Goal: Information Seeking & Learning: Learn about a topic

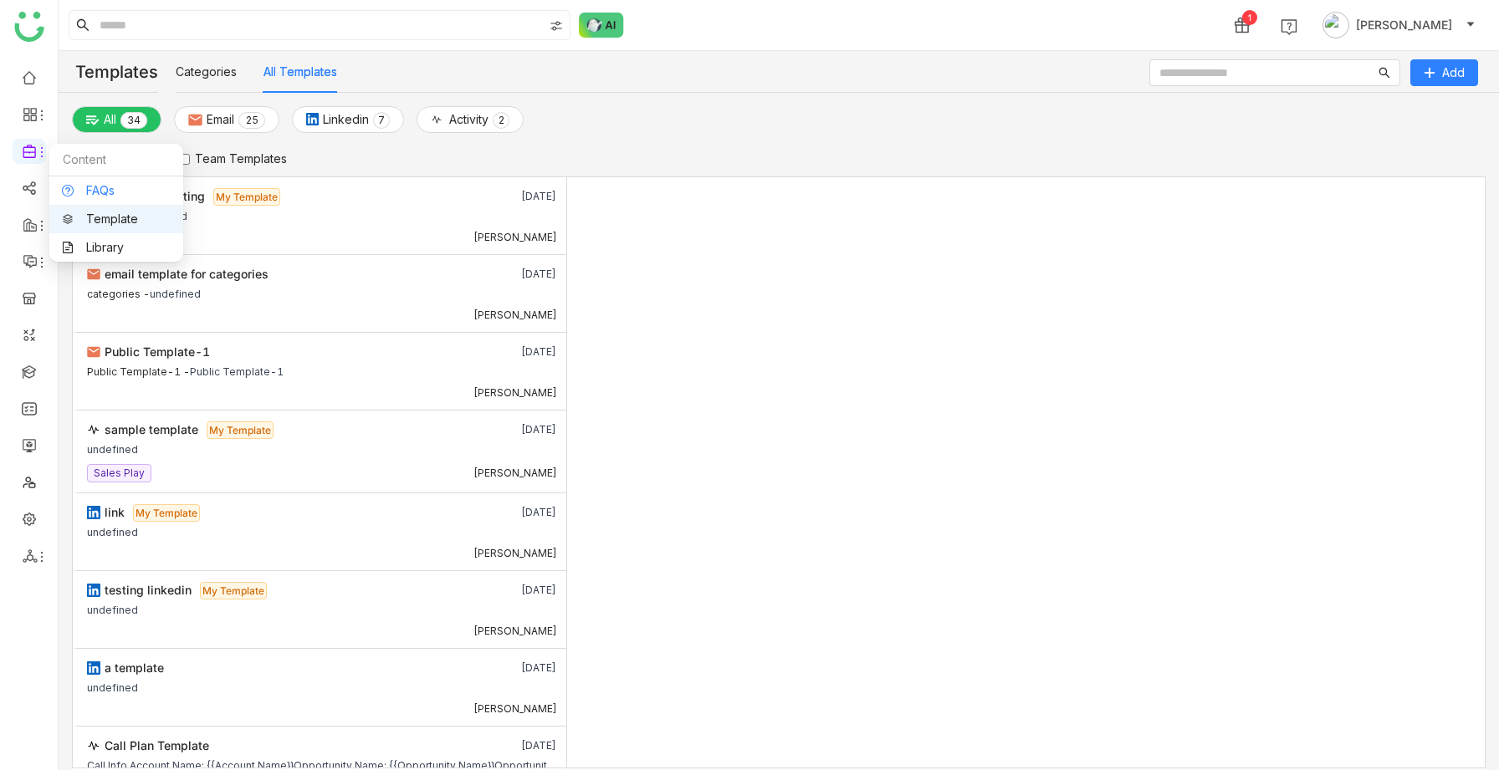
click at [99, 187] on link "FAQs" at bounding box center [116, 191] width 109 height 12
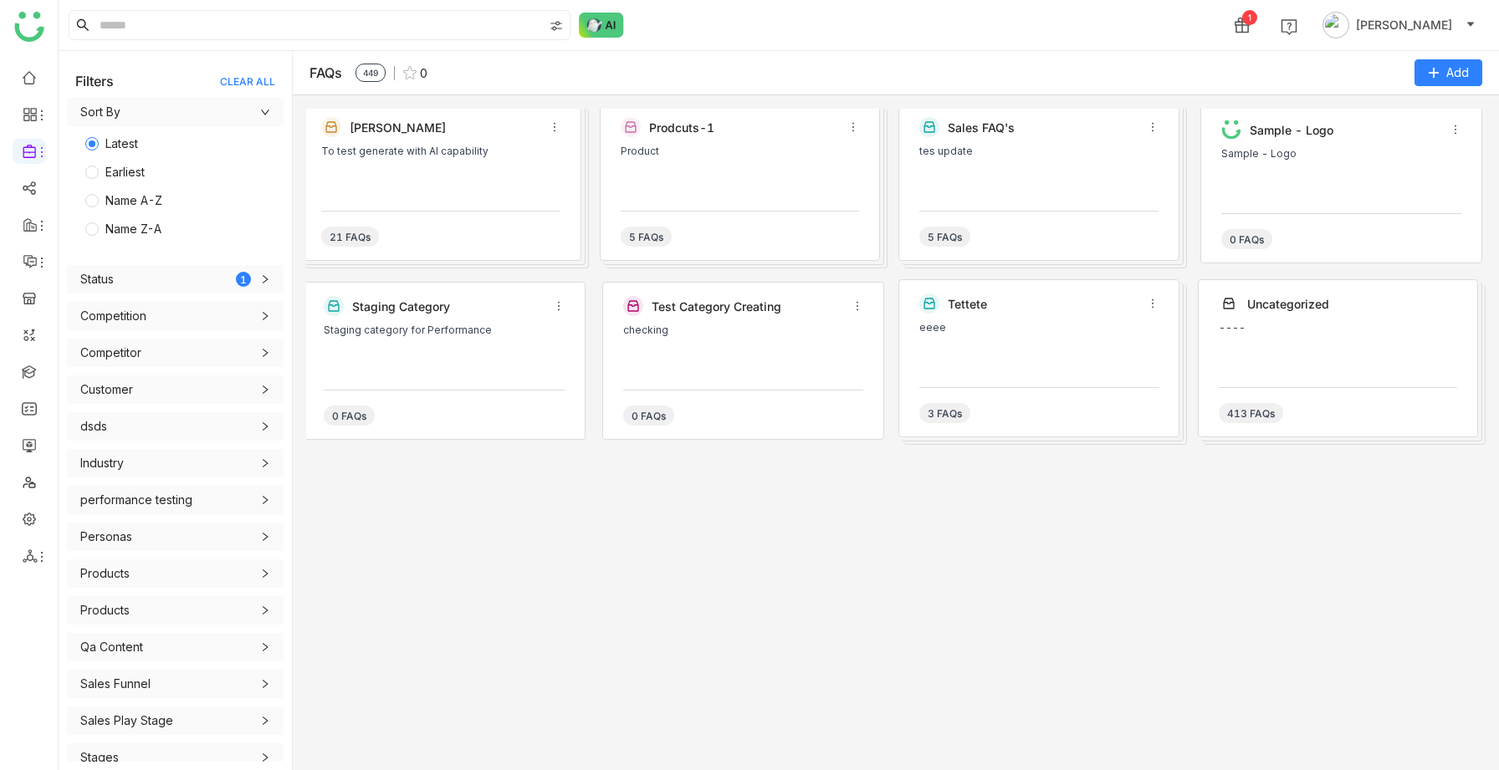
click at [330, 170] on div "To test generate with AI capability" at bounding box center [440, 171] width 239 height 50
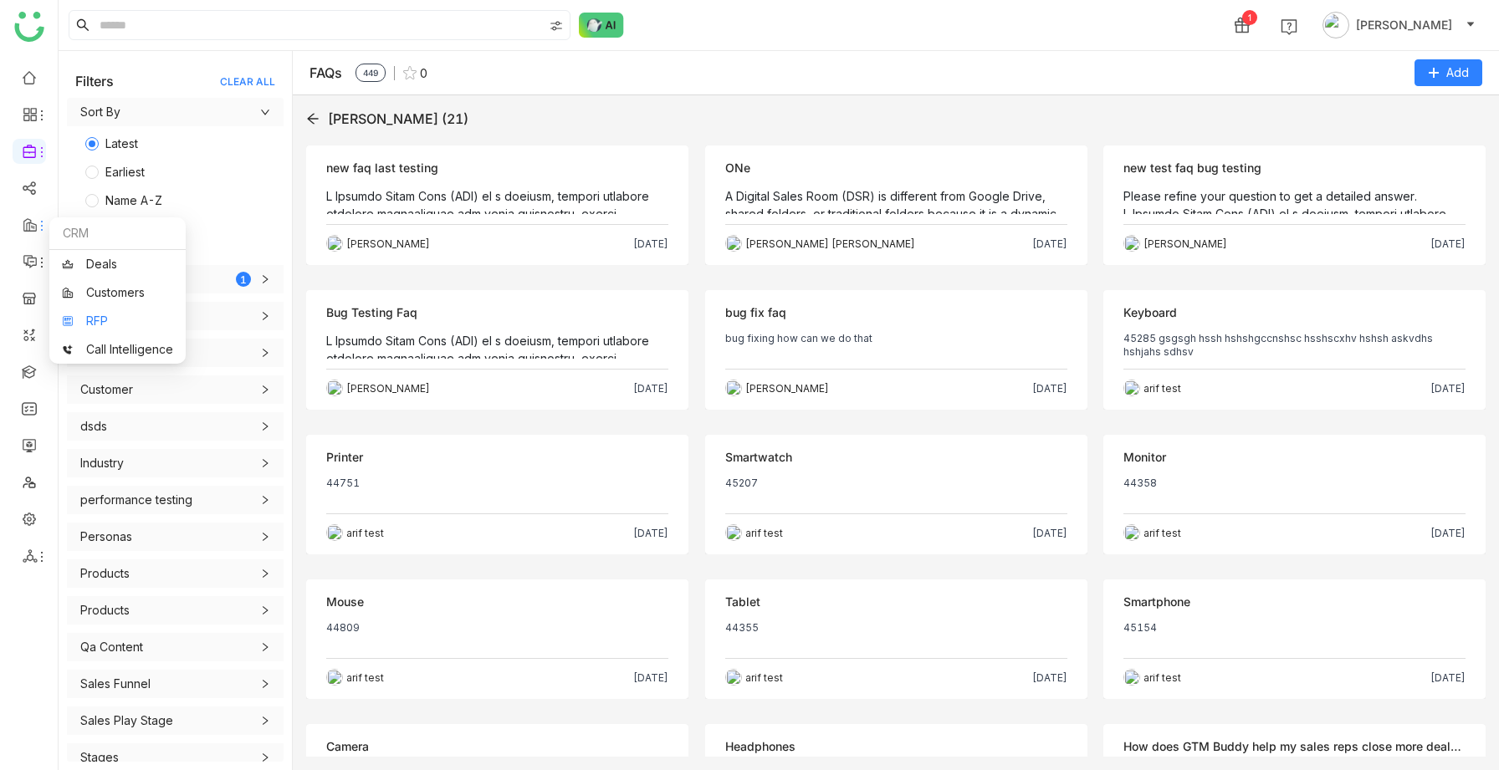
click at [106, 324] on link "RFP" at bounding box center [117, 321] width 111 height 12
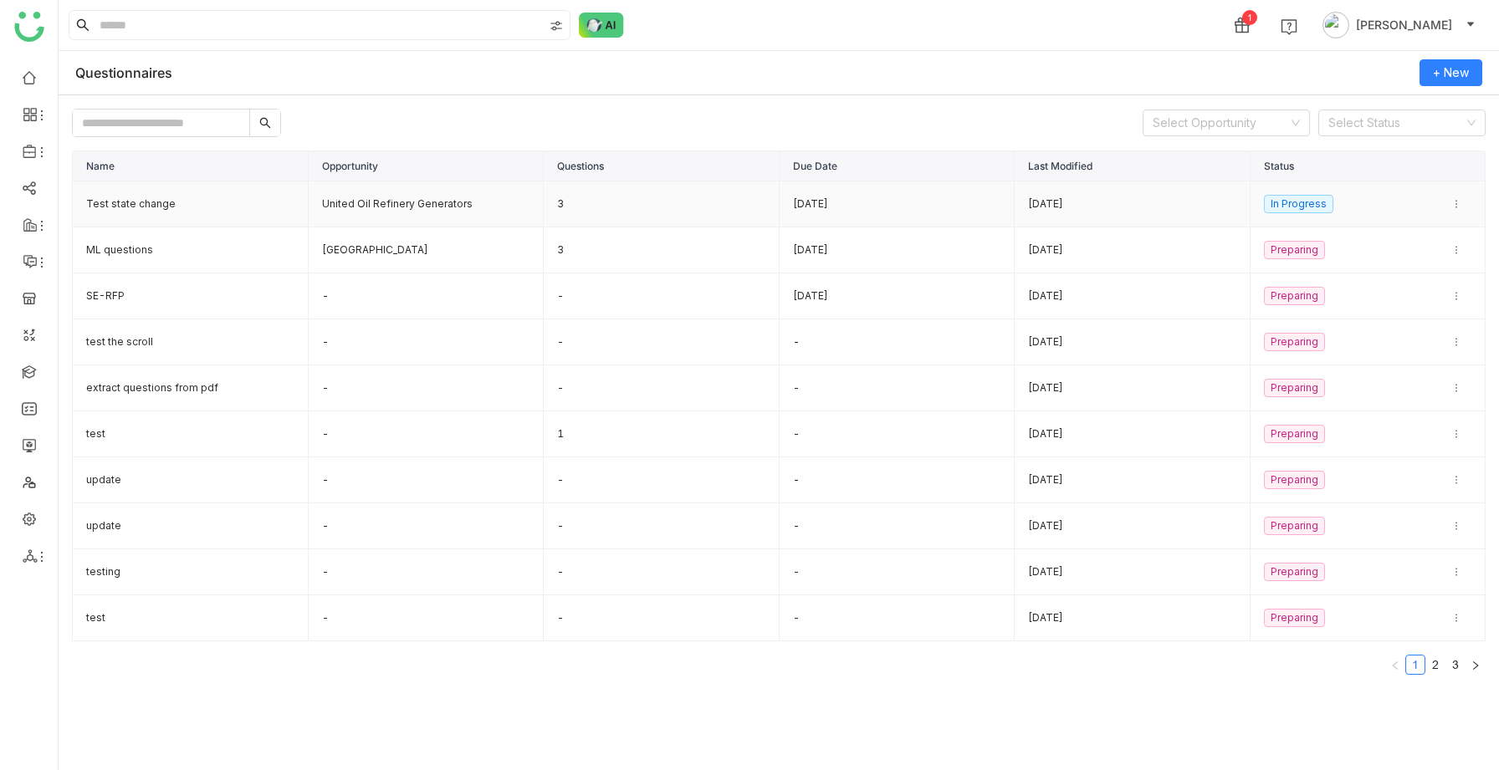
click at [192, 209] on td "Test state change" at bounding box center [191, 205] width 236 height 46
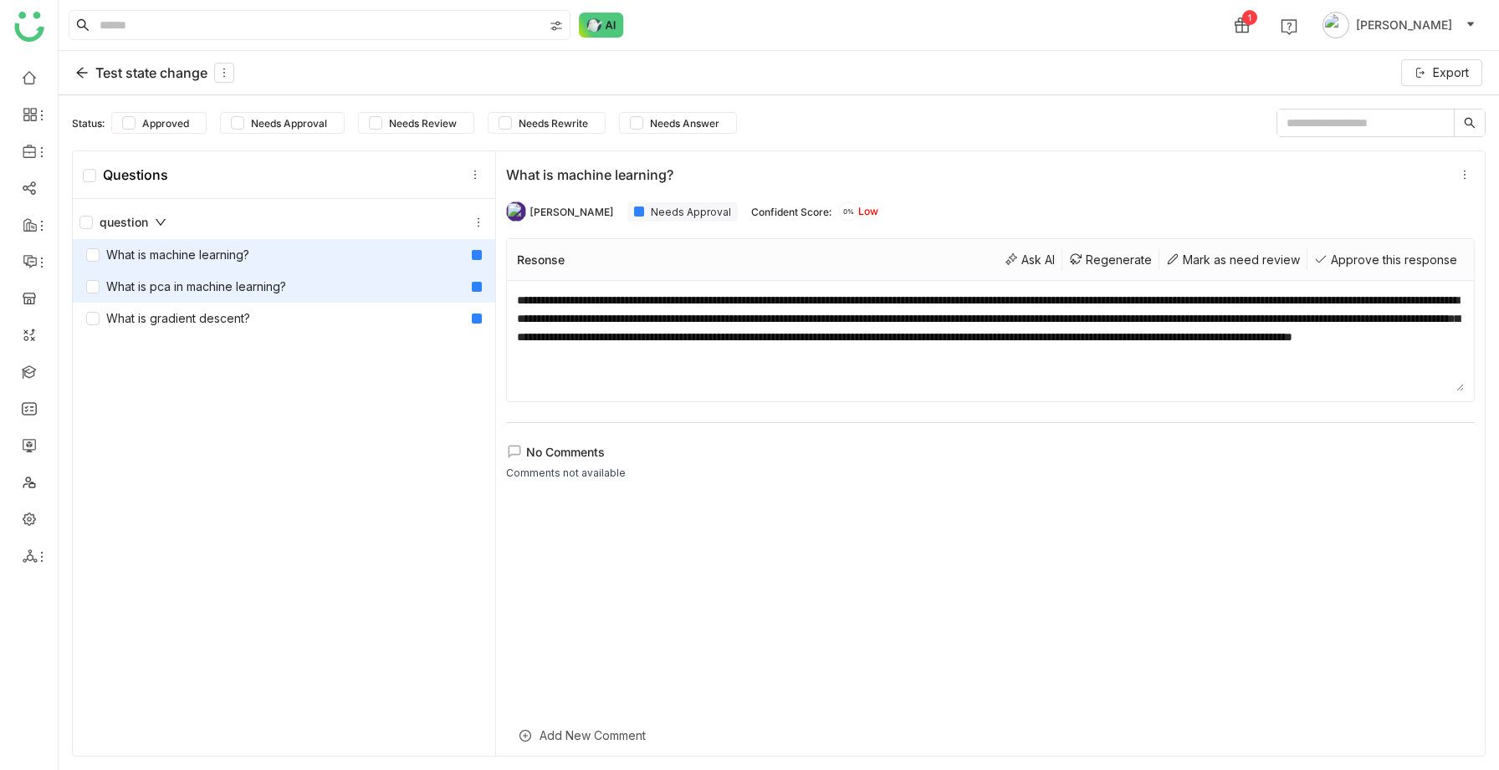
click at [219, 284] on div "What is pca in machine learning?" at bounding box center [186, 287] width 200 height 18
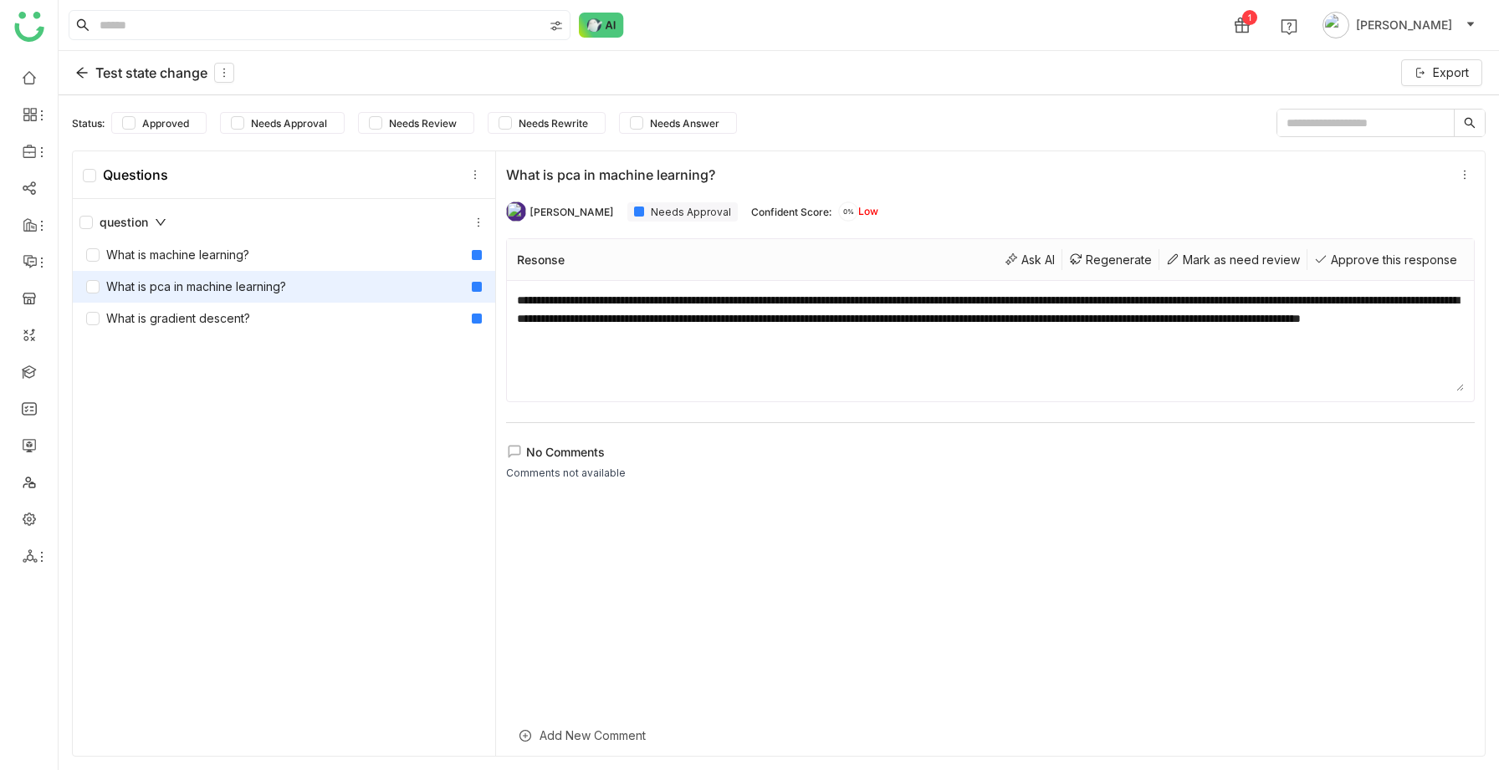
click at [87, 74] on icon at bounding box center [81, 72] width 13 height 13
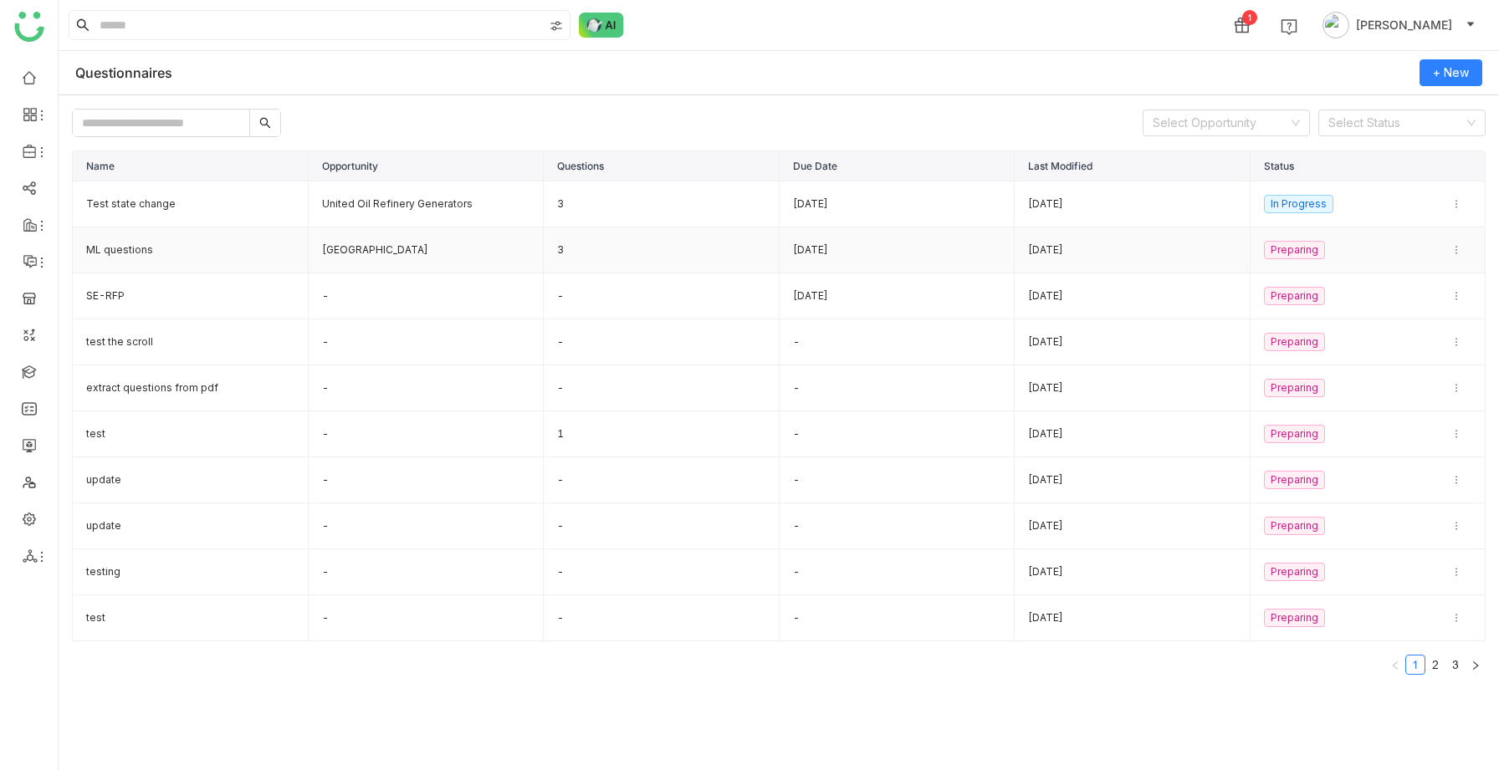
click at [166, 255] on td "ML questions" at bounding box center [191, 251] width 236 height 46
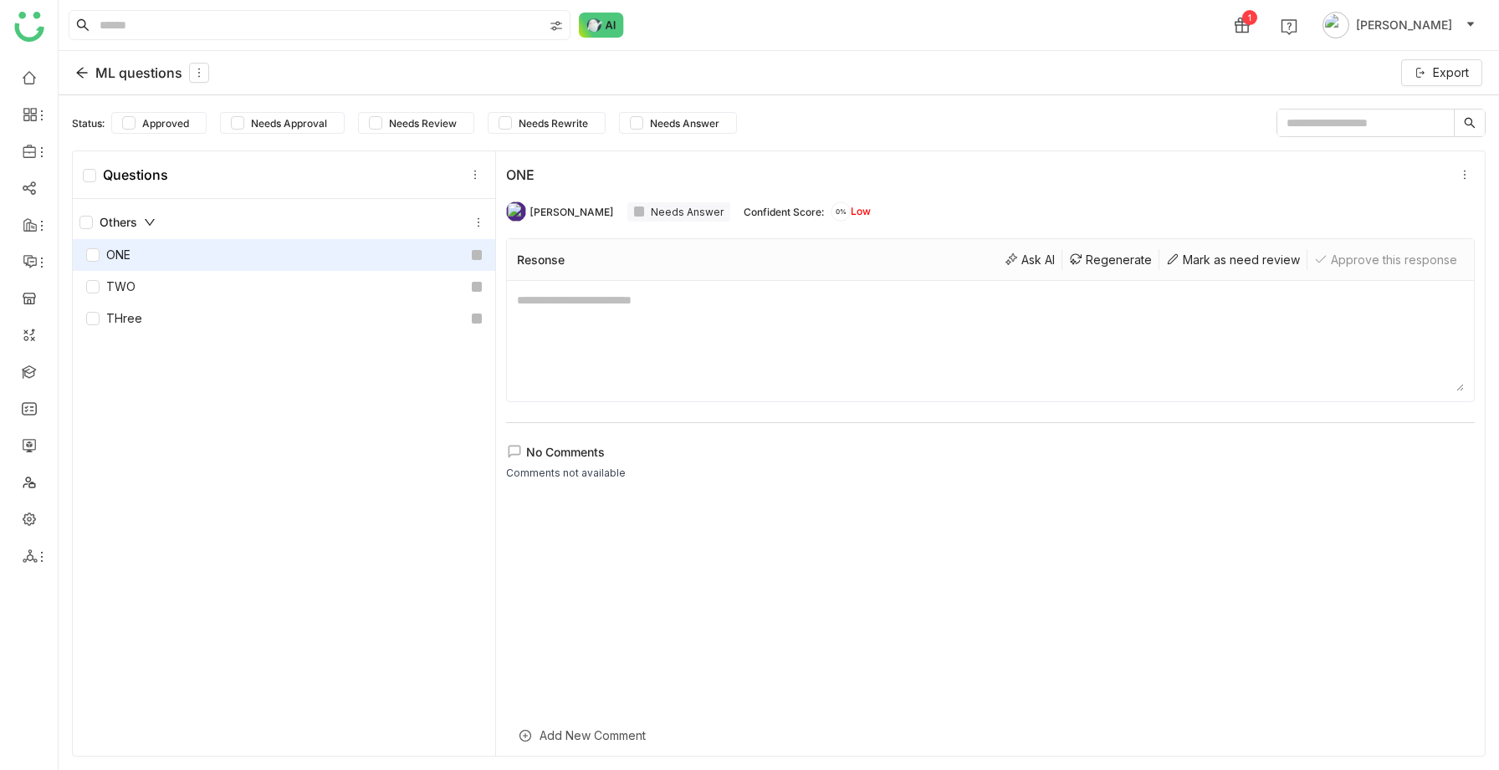
click at [78, 66] on icon at bounding box center [81, 72] width 13 height 13
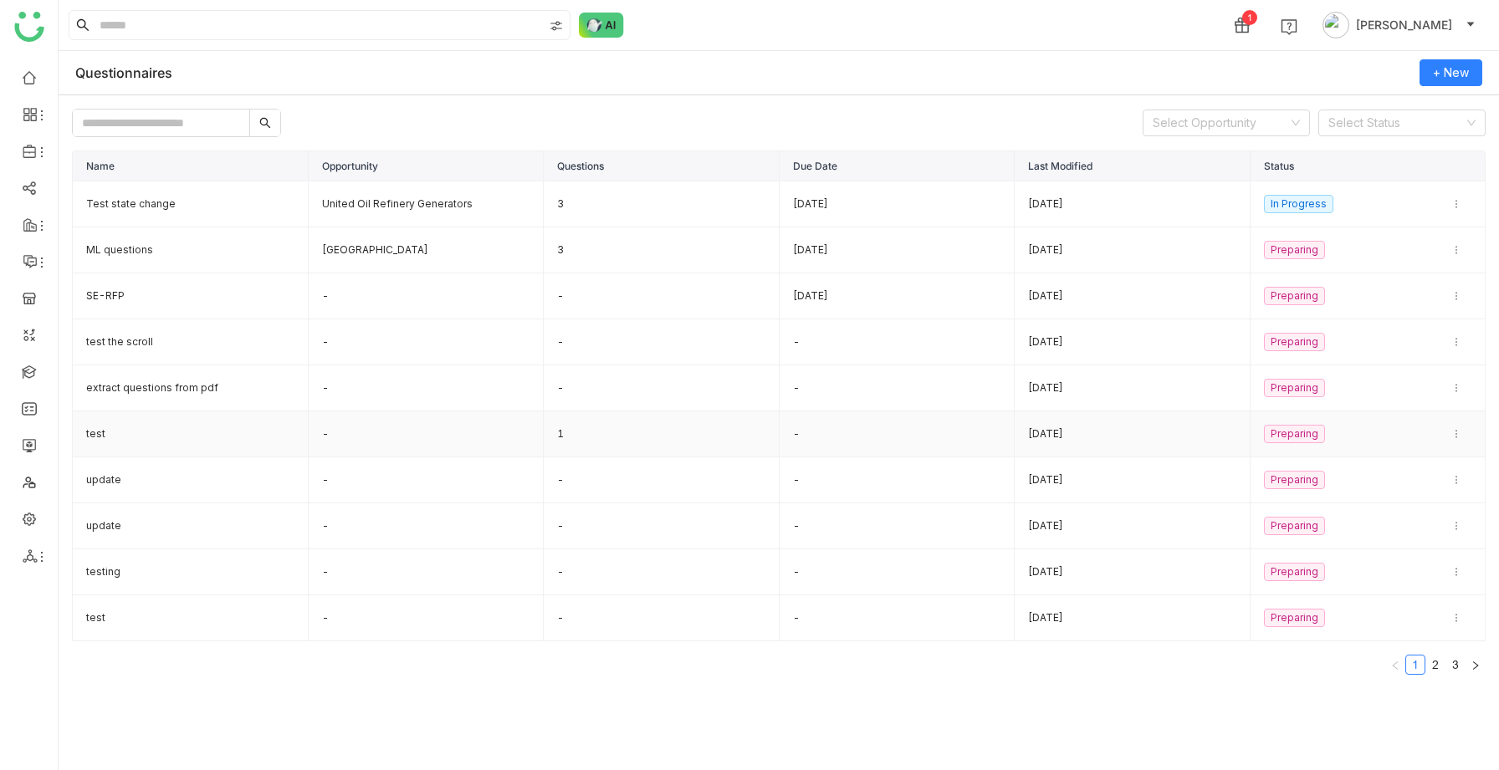
click at [171, 427] on td "test" at bounding box center [191, 435] width 236 height 46
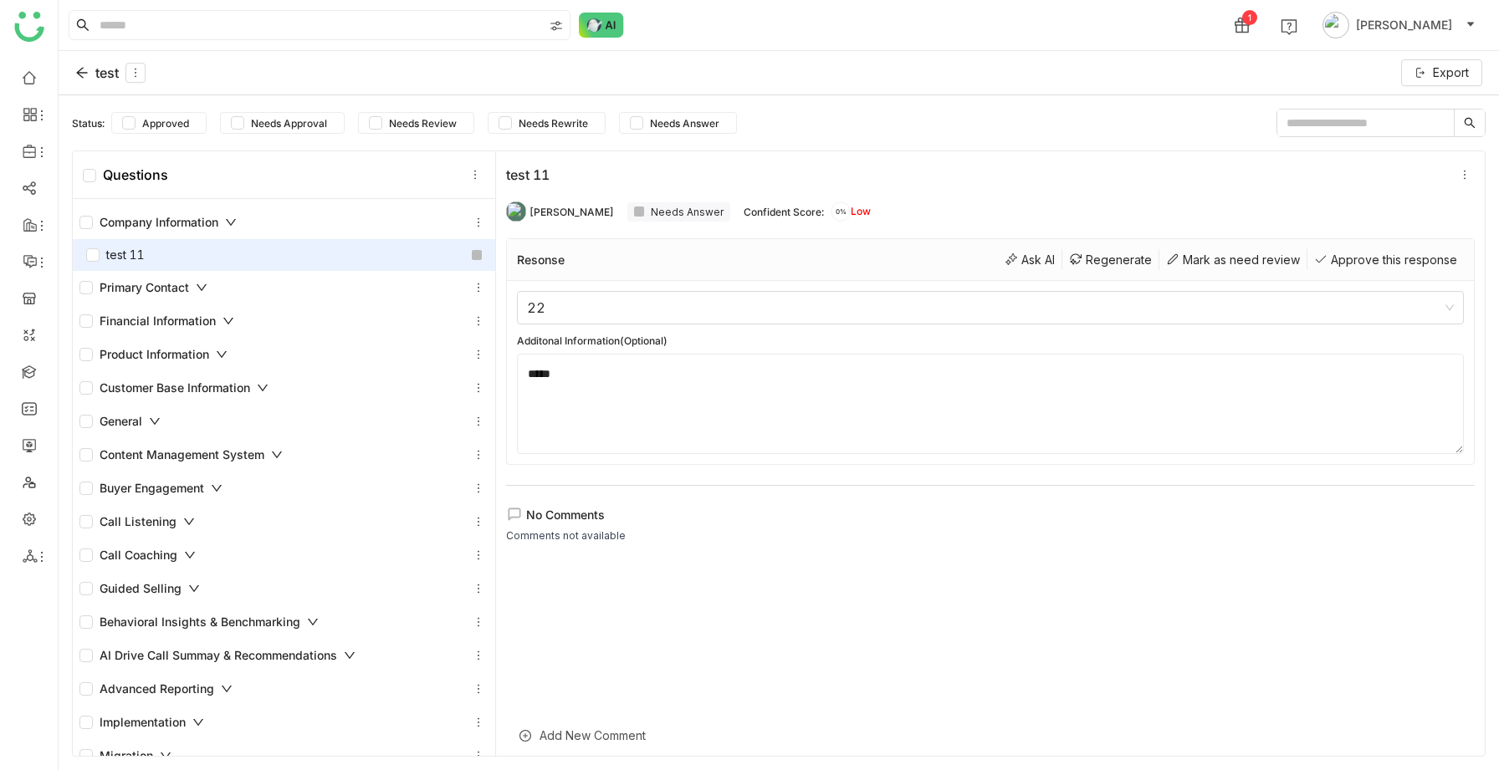
click at [177, 296] on div "Primary Contact" at bounding box center [143, 288] width 128 height 18
click at [178, 291] on div "Primary Contact" at bounding box center [143, 288] width 128 height 18
click at [80, 76] on icon at bounding box center [81, 72] width 13 height 13
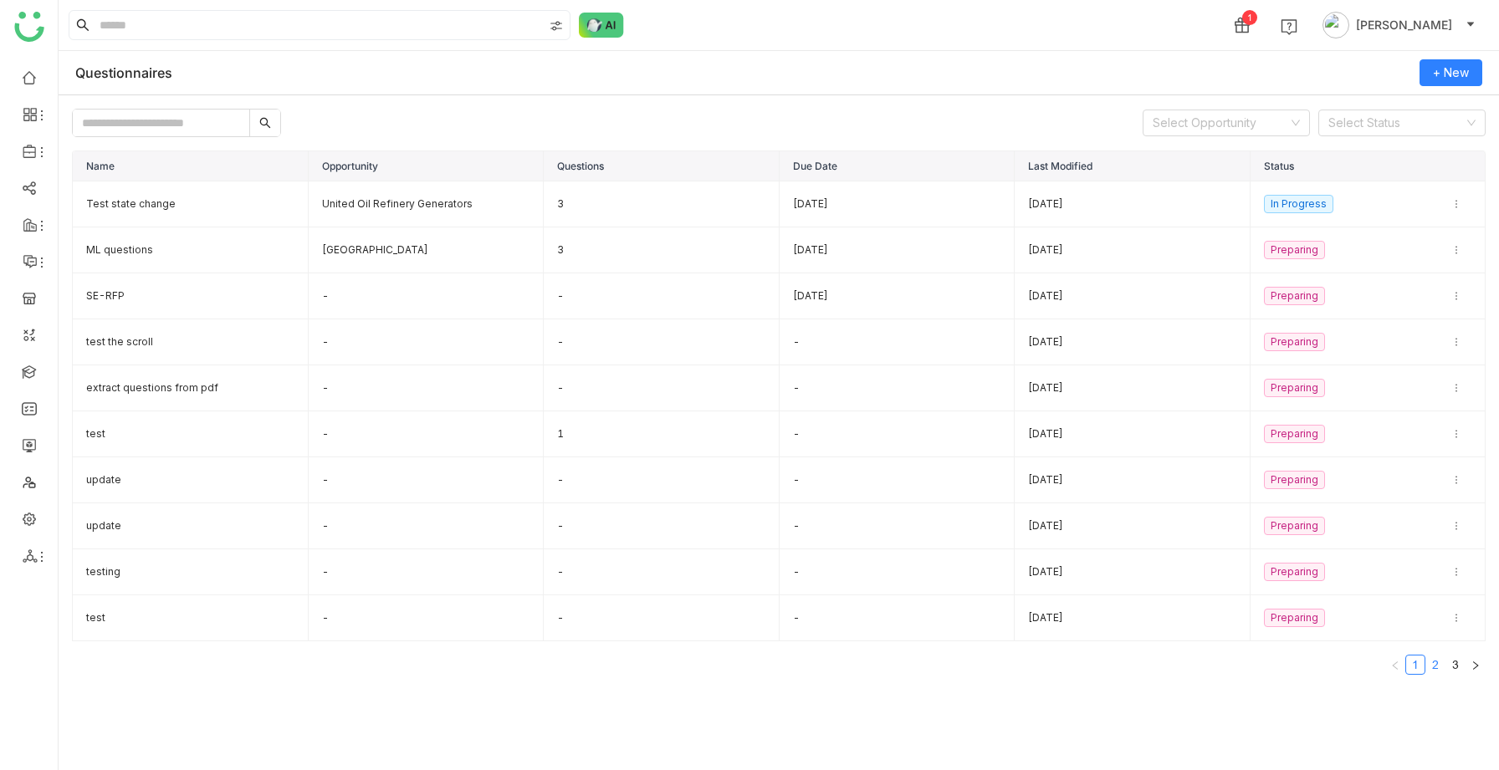
click at [1434, 669] on link "2" at bounding box center [1435, 665] width 18 height 18
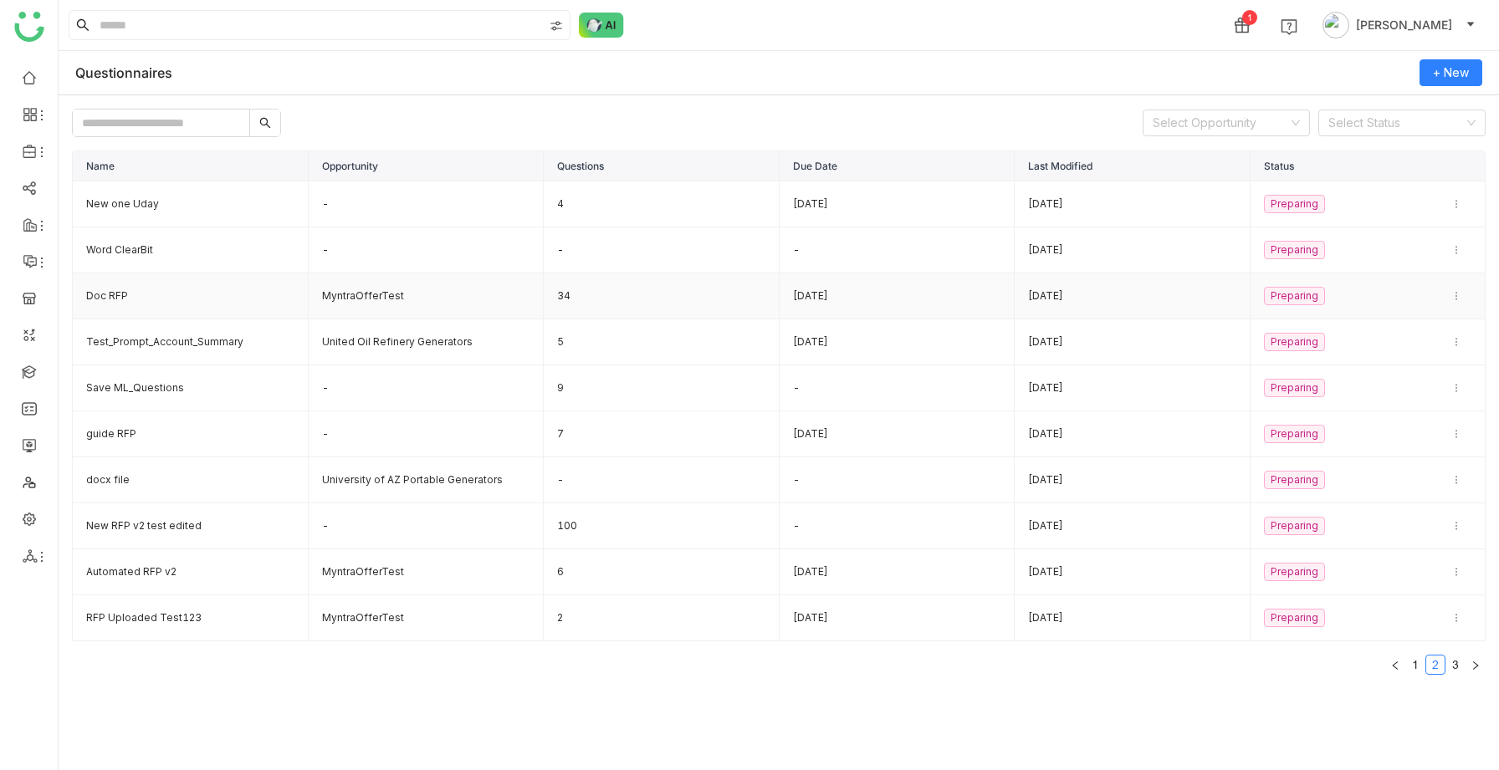
click at [140, 288] on td "Doc RFP" at bounding box center [191, 297] width 236 height 46
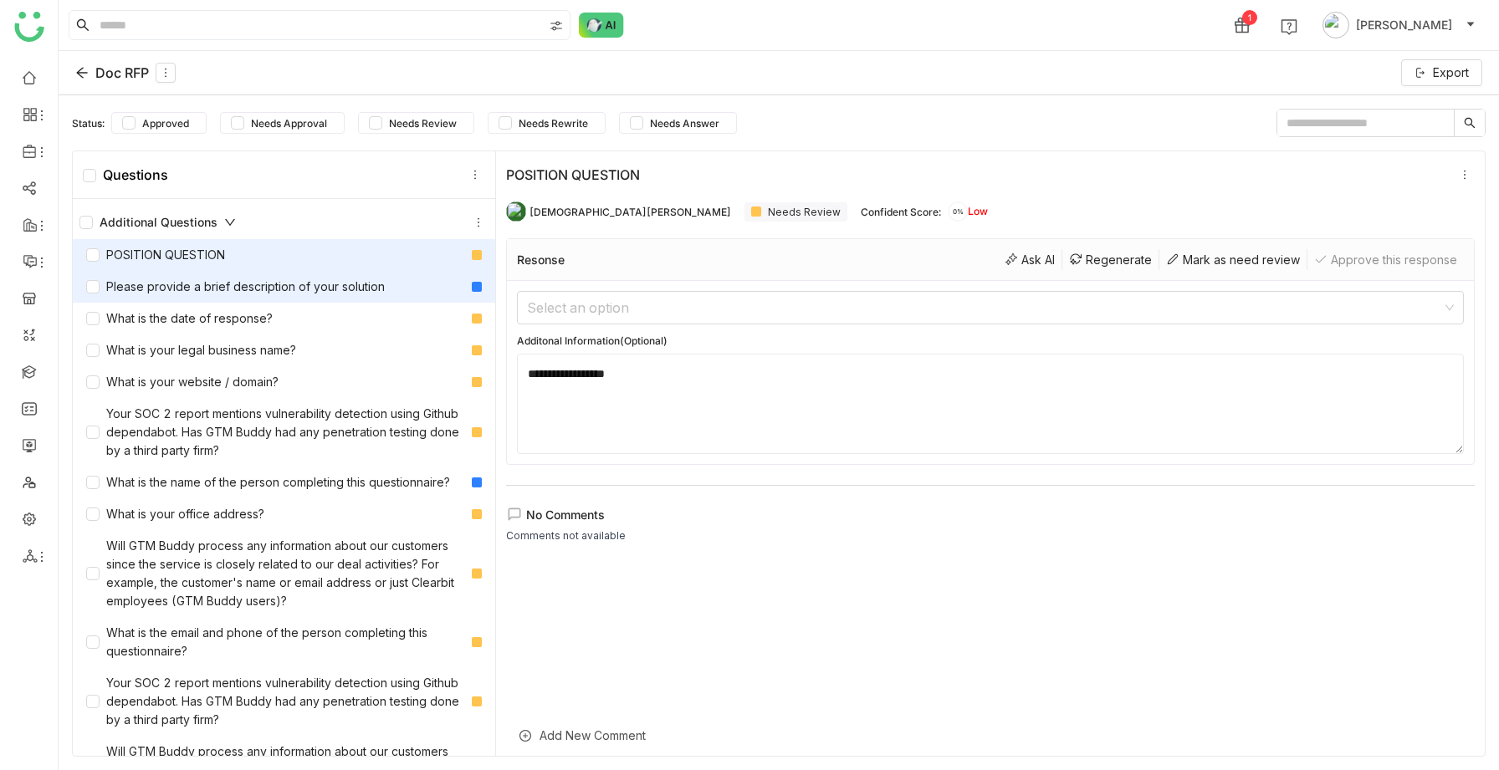
click at [177, 288] on div "Please provide a brief description of your solution" at bounding box center [235, 287] width 299 height 18
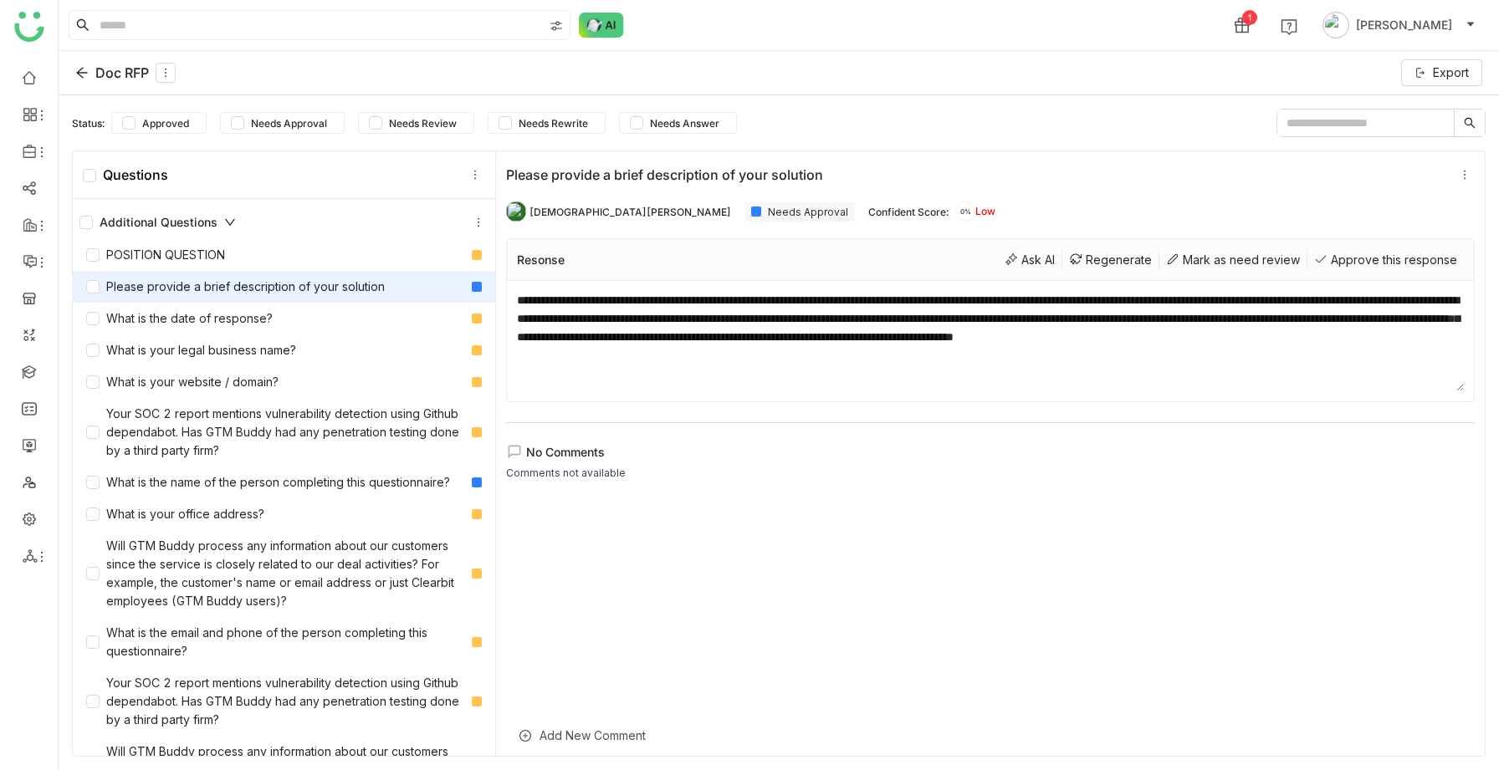
click at [82, 77] on icon at bounding box center [81, 73] width 11 height 11
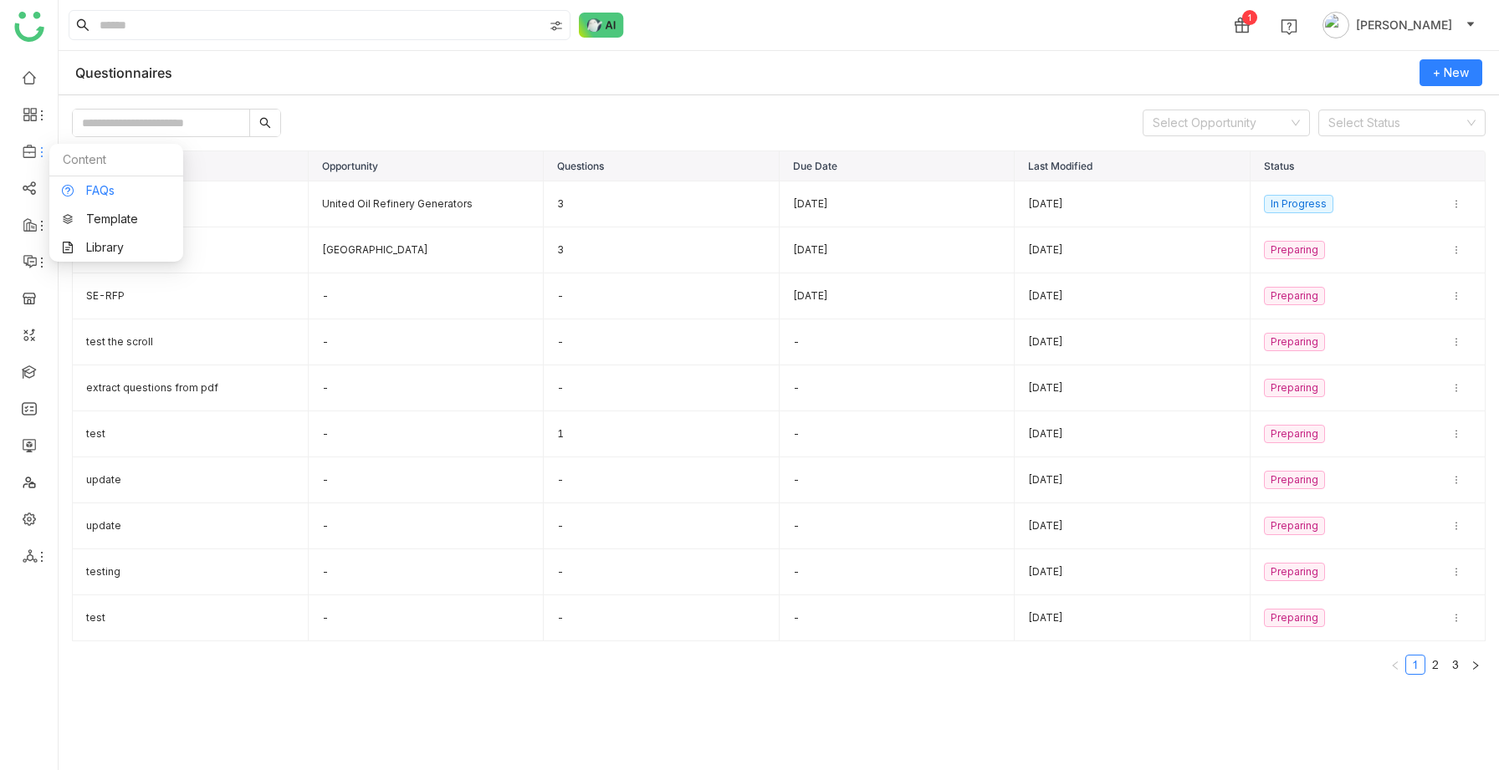
click at [80, 188] on link "FAQs" at bounding box center [116, 191] width 109 height 12
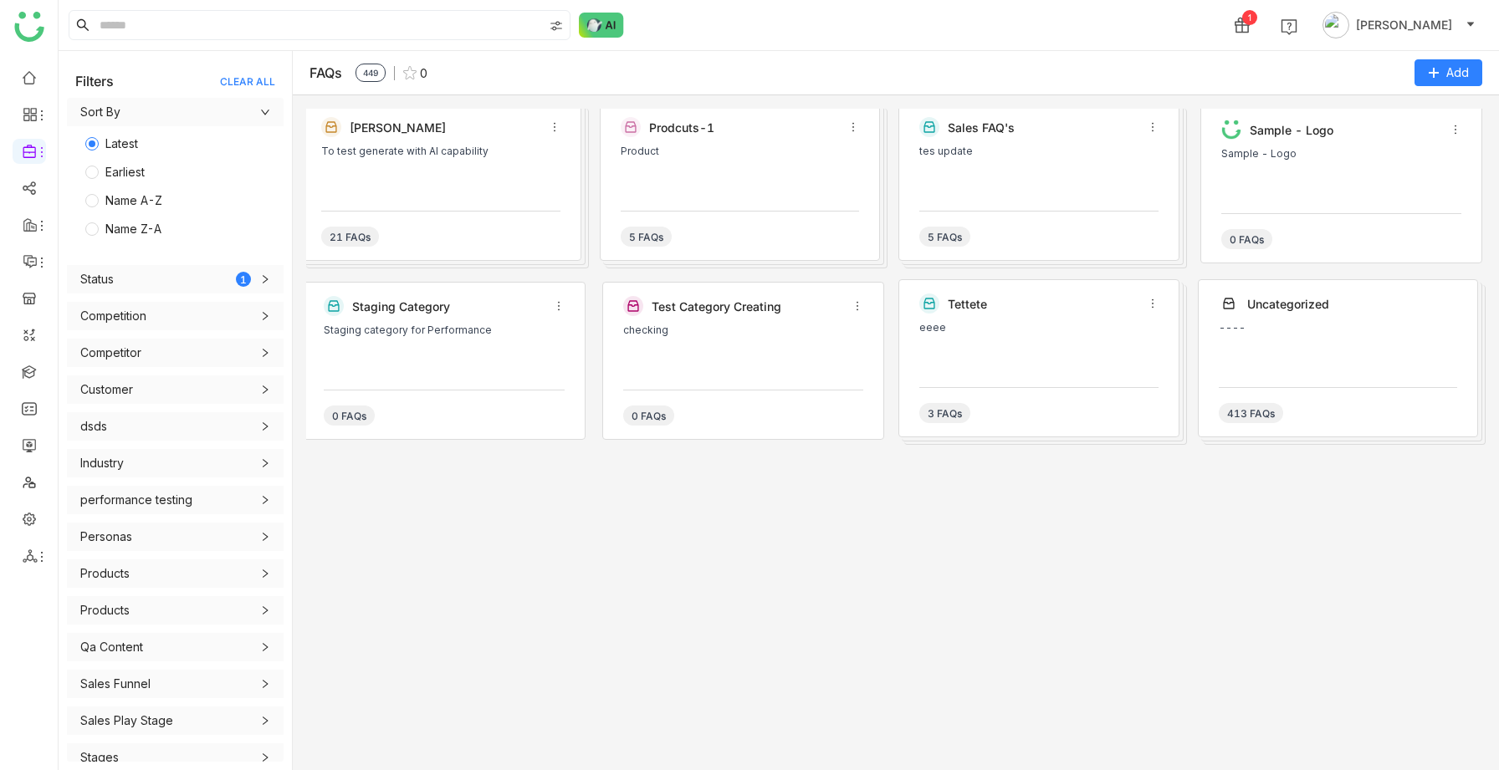
click at [357, 187] on div "To test generate with AI capability" at bounding box center [440, 171] width 239 height 50
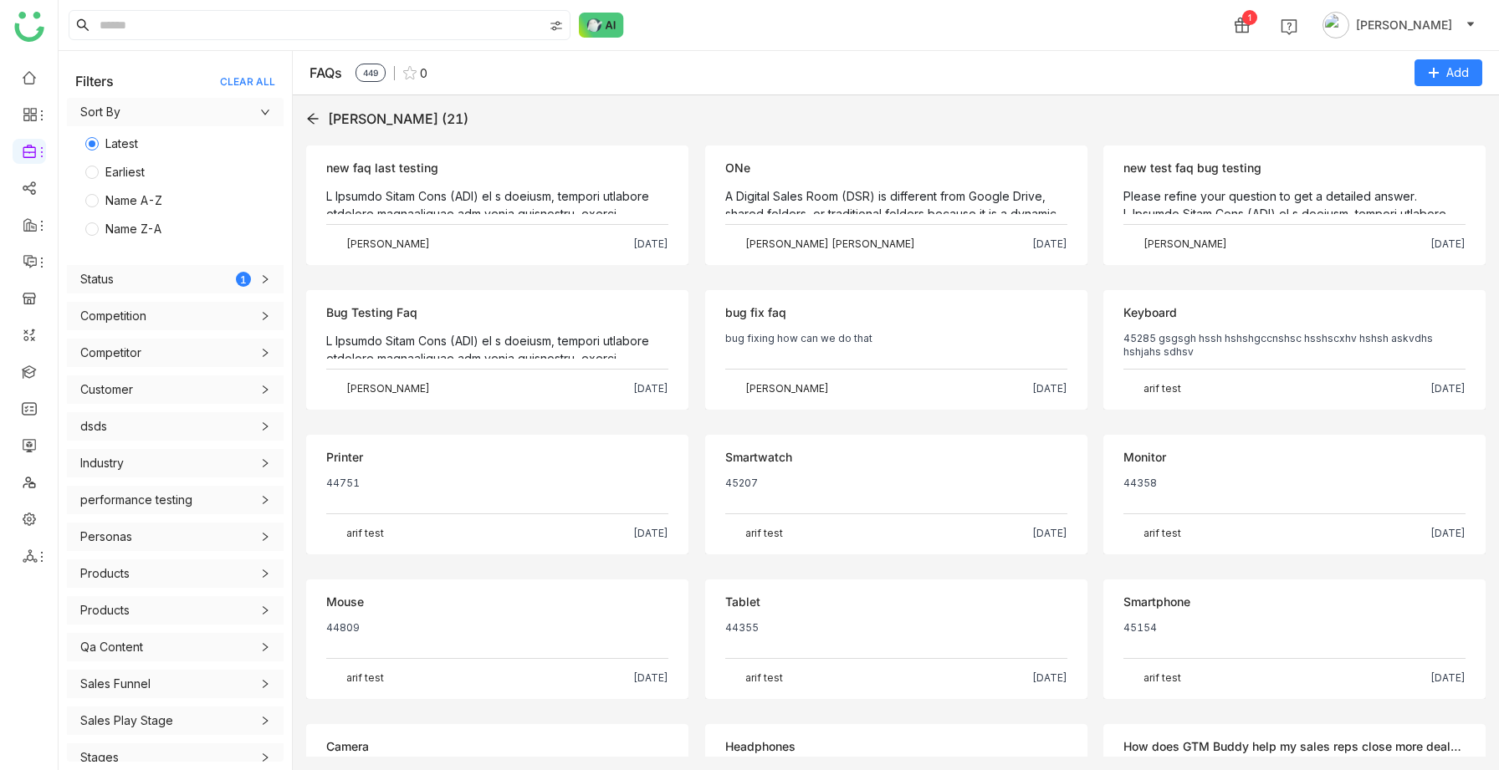
click at [411, 221] on div "Objection new faq last testing Sravani Jatoth Oct 7, 2025" at bounding box center [497, 206] width 382 height 120
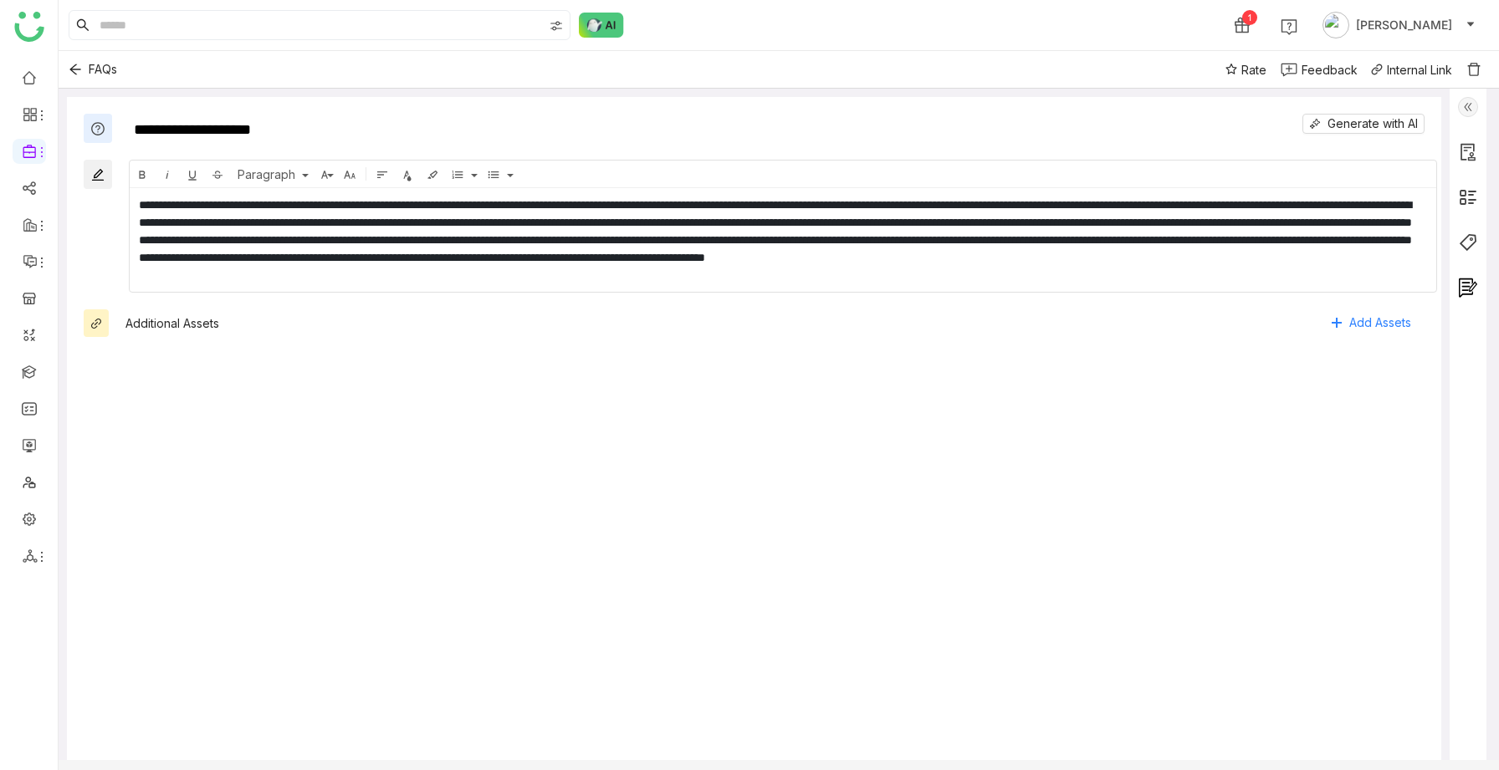
click at [1478, 106] on img at bounding box center [1468, 107] width 20 height 20
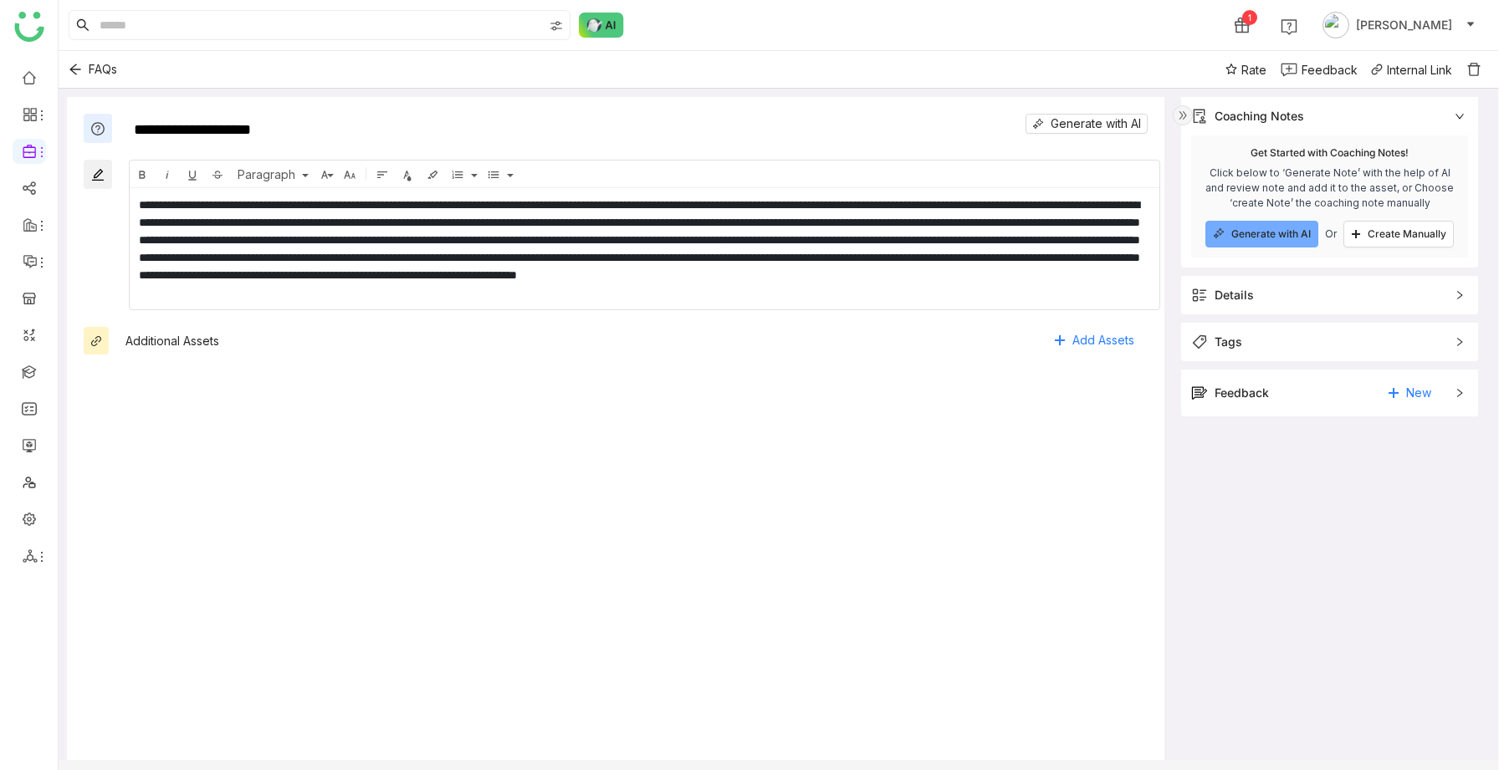
click at [1318, 406] on div "Feedback New" at bounding box center [1317, 393] width 253 height 27
click at [1276, 457] on div "[PERSON_NAME]" at bounding box center [1245, 467] width 104 height 20
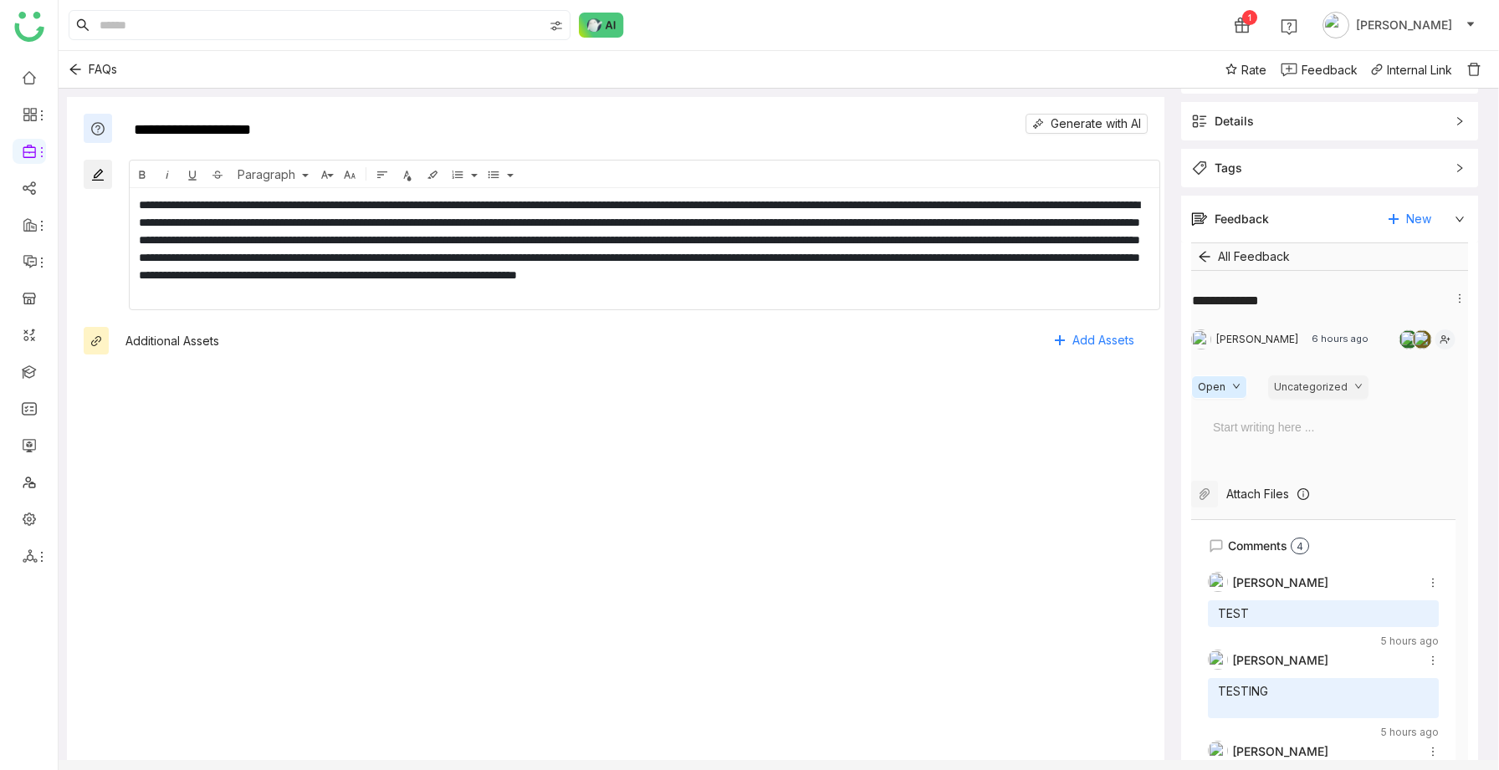
scroll to position [403, 0]
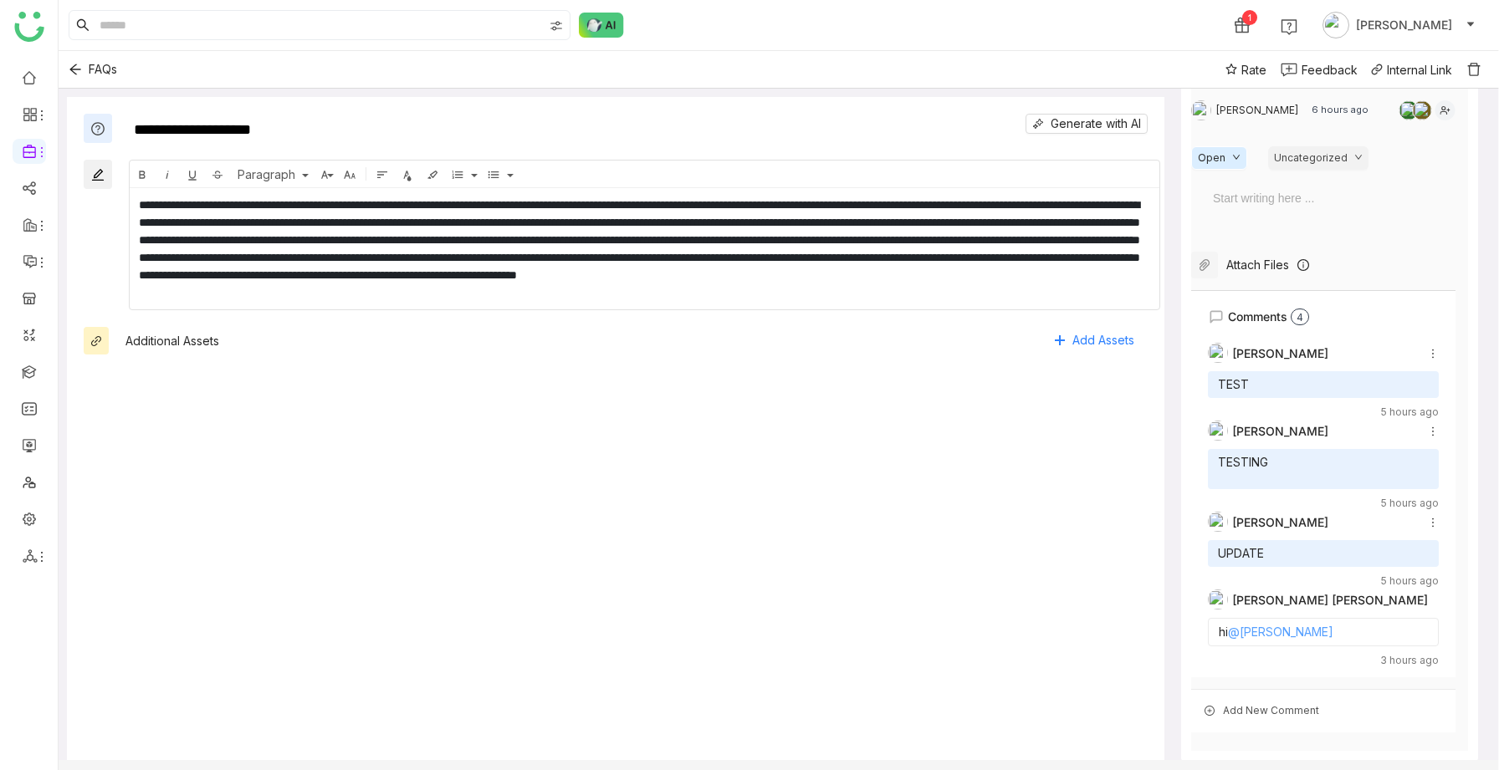
click at [1287, 631] on link "@Uday Bhanu" at bounding box center [1280, 632] width 105 height 14
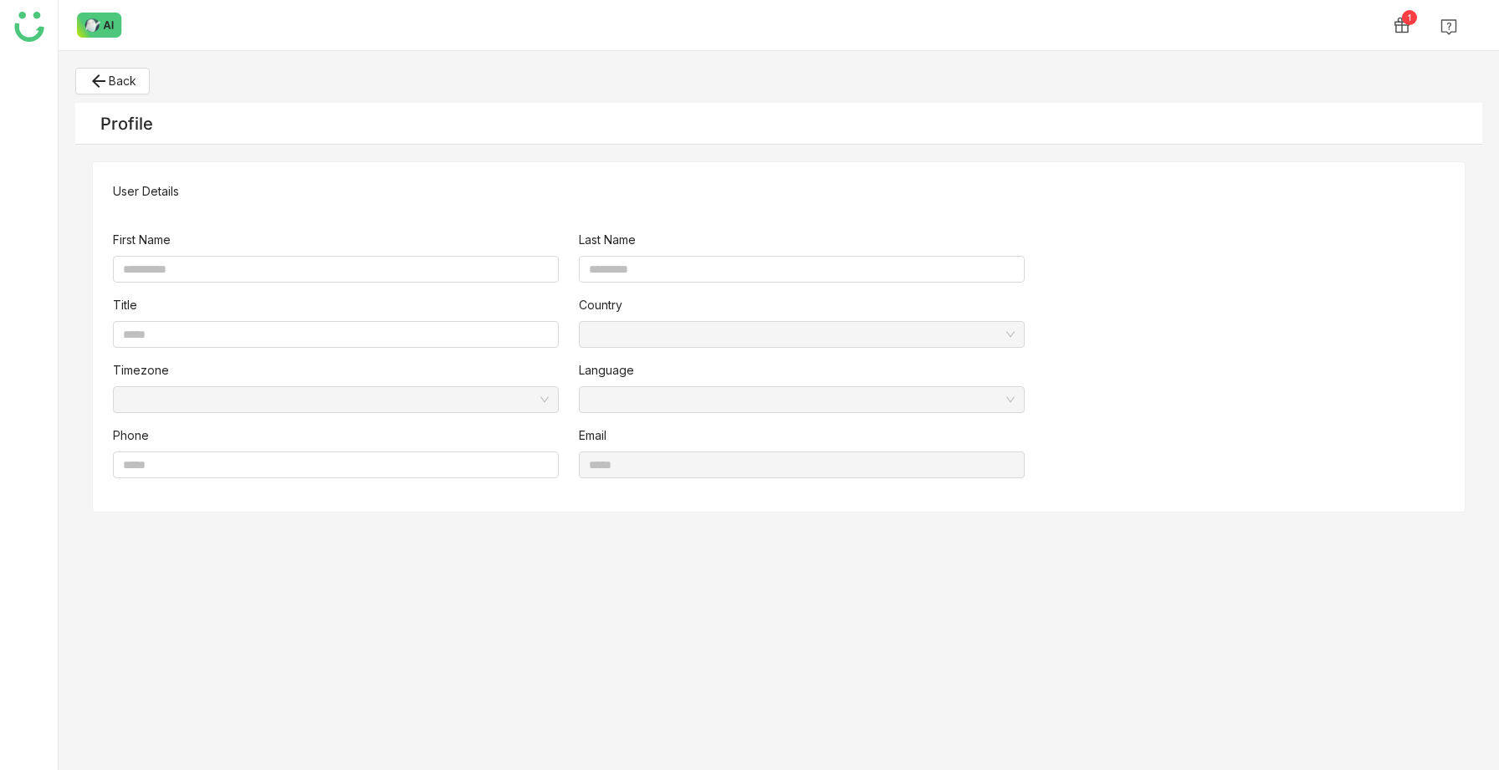
type input "****"
type input "*****"
type input "**********"
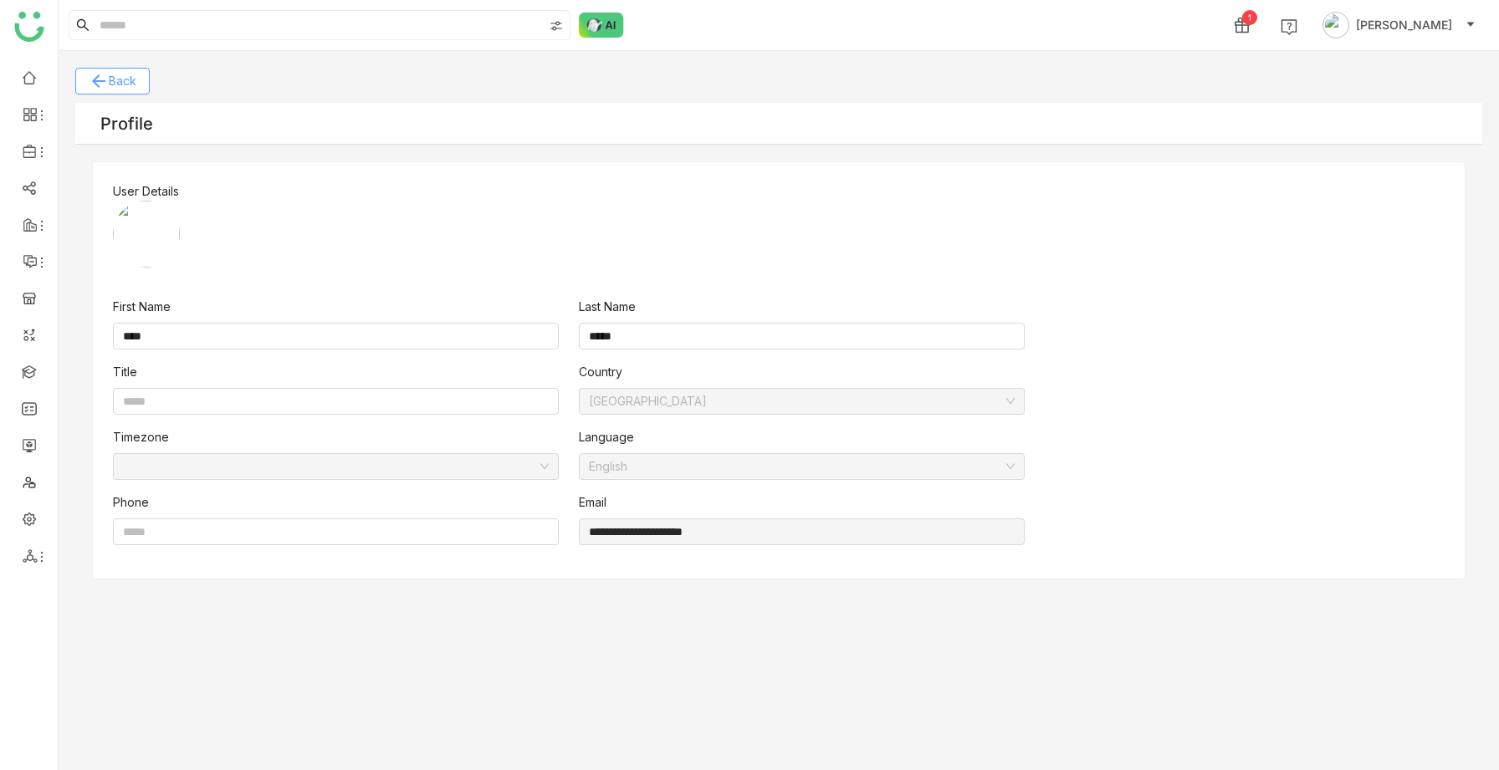
click at [98, 90] on icon "arrow_back" at bounding box center [99, 81] width 20 height 20
